Goal: Use online tool/utility: Utilize a website feature to perform a specific function

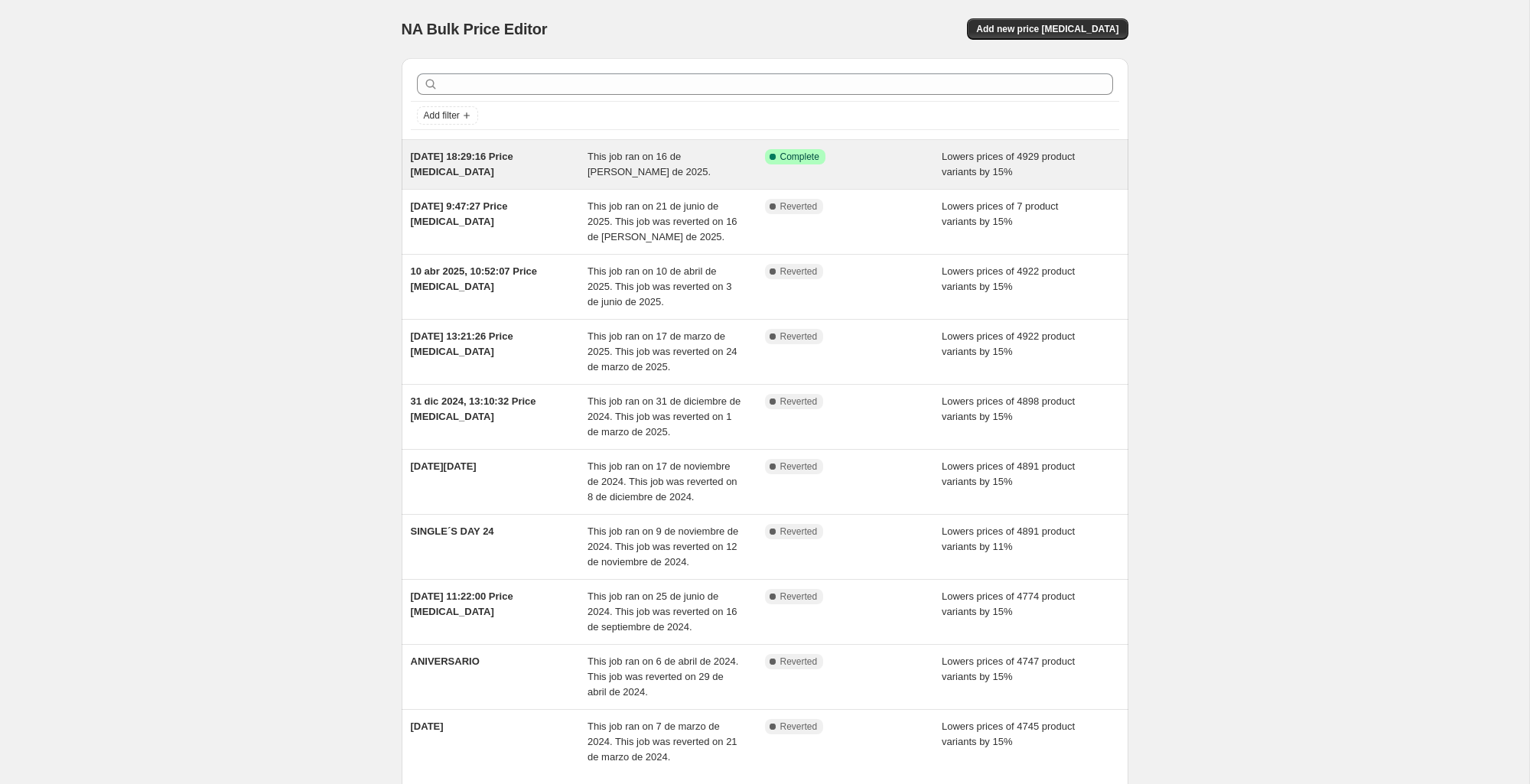
click at [817, 156] on span "Complete" at bounding box center [799, 156] width 39 height 12
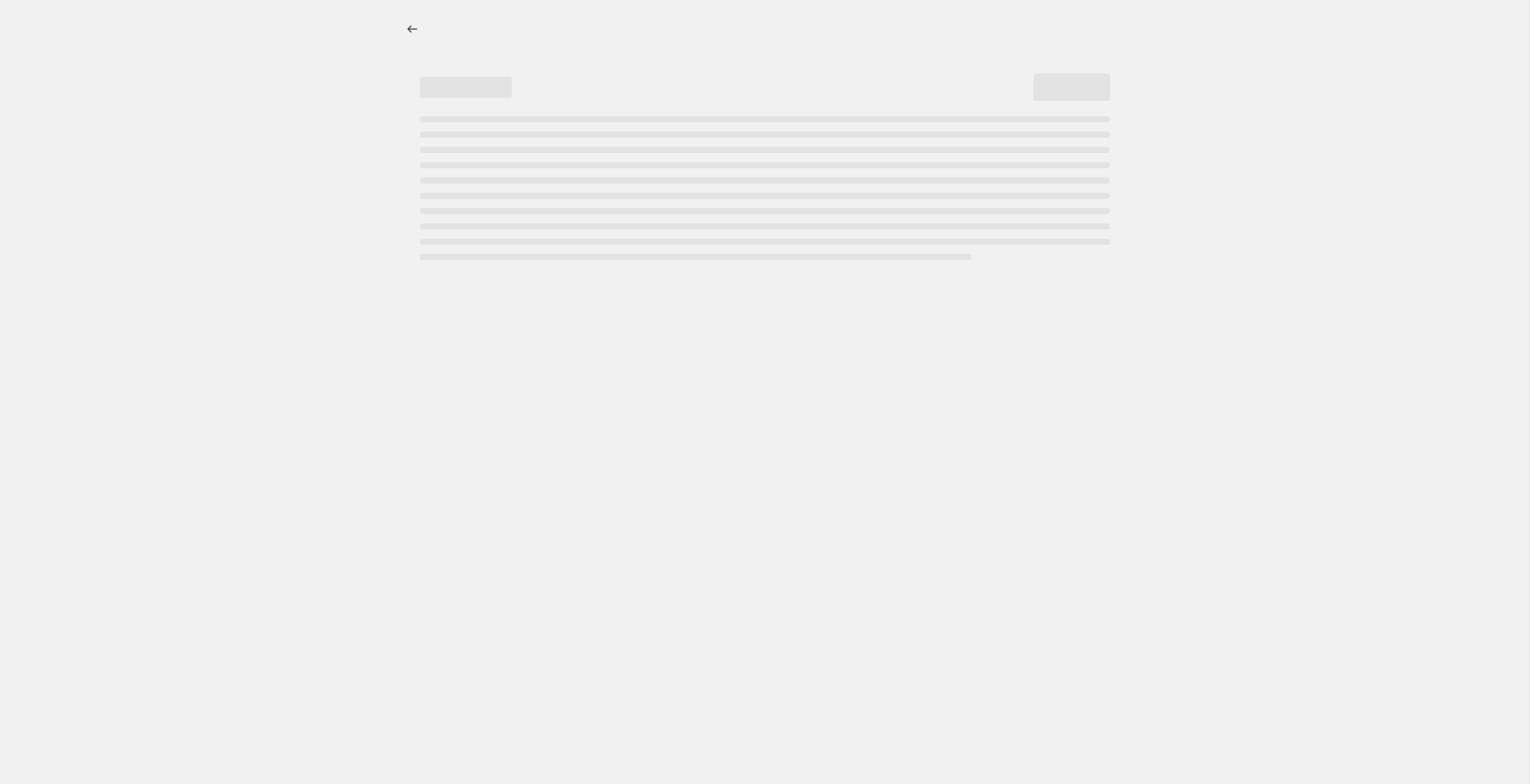
select select "percentage"
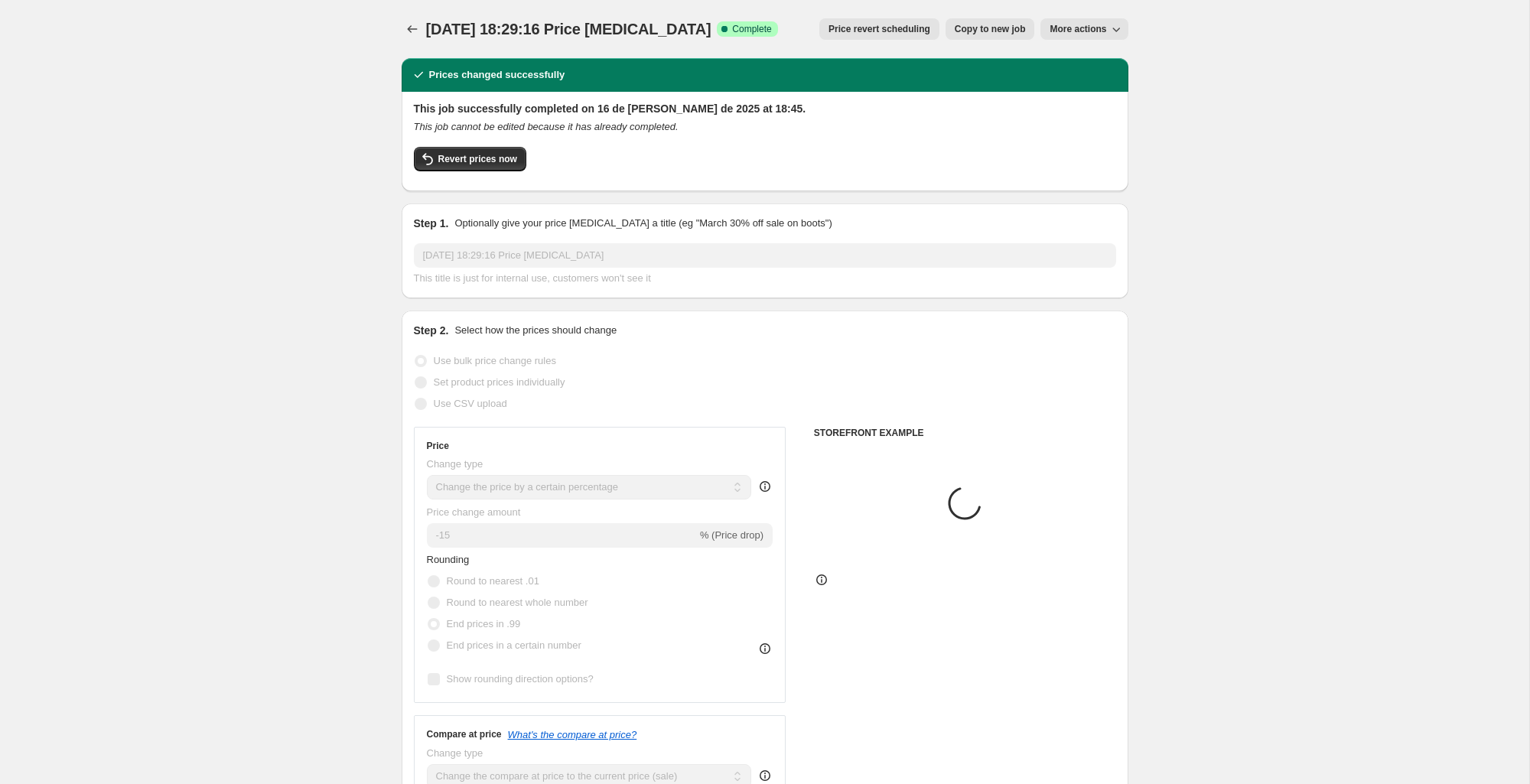
select select "tag"
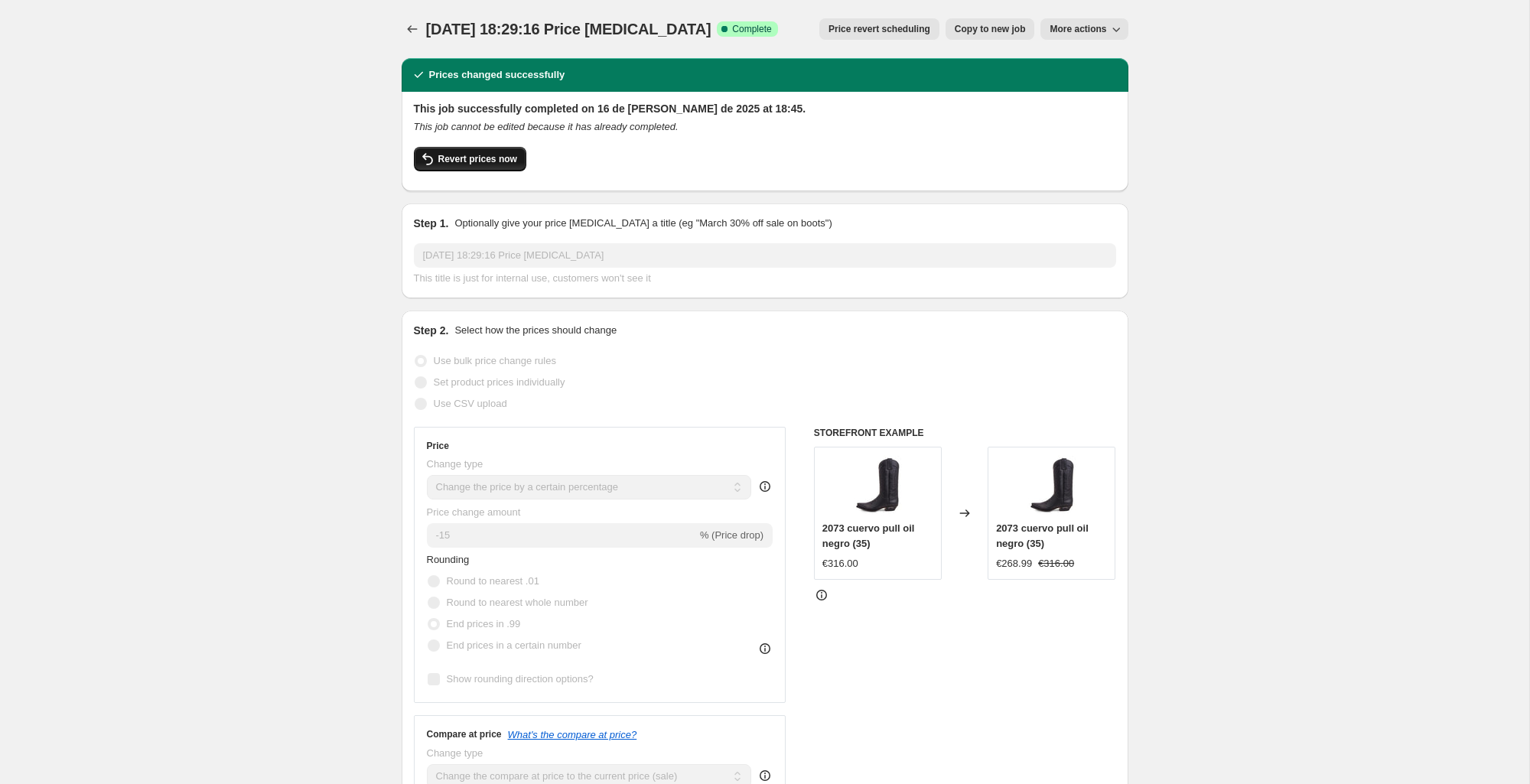
click at [476, 158] on span "Revert prices now" at bounding box center [477, 159] width 79 height 12
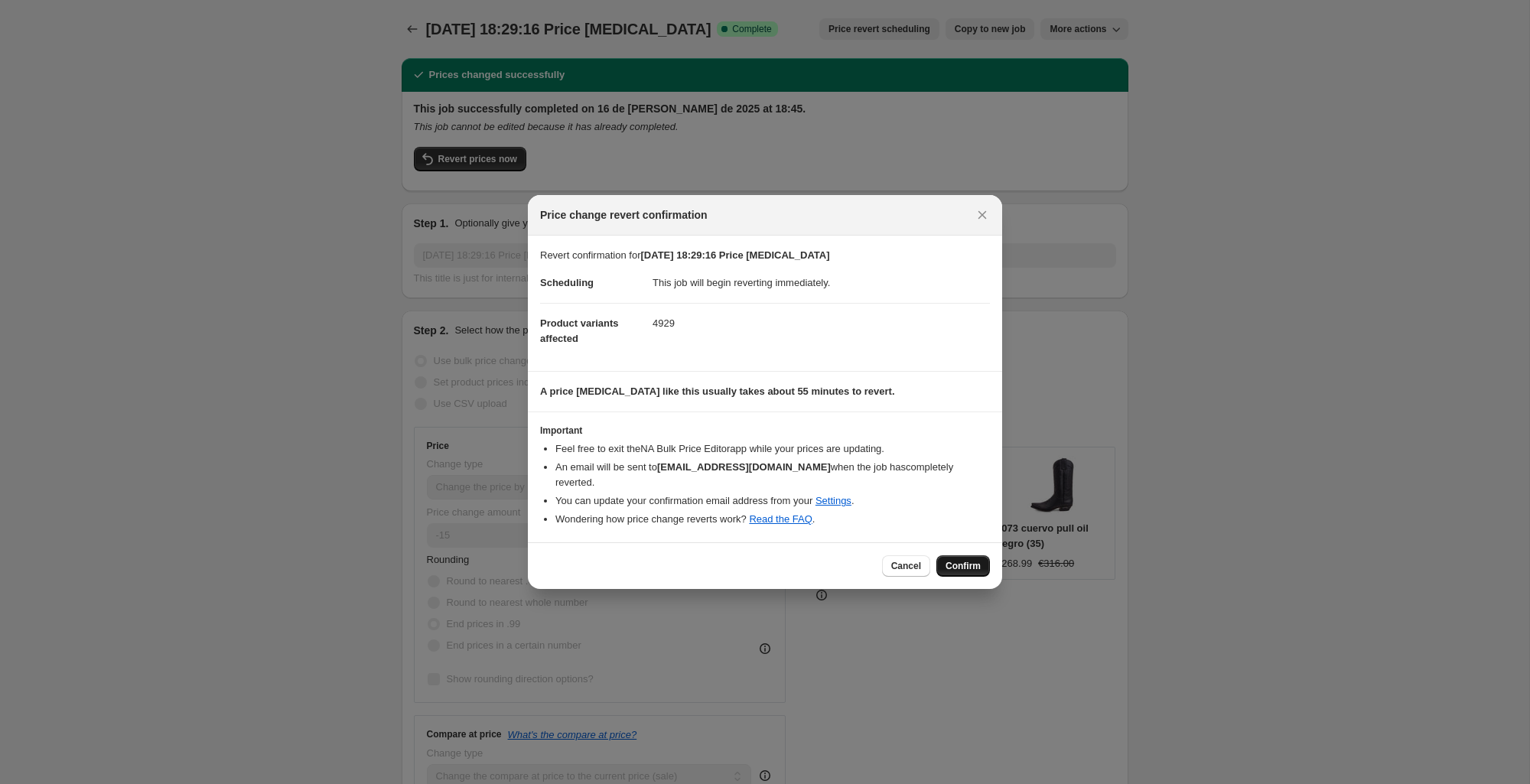
click at [951, 560] on span "Confirm" at bounding box center [963, 565] width 35 height 12
